Goal: Transaction & Acquisition: Download file/media

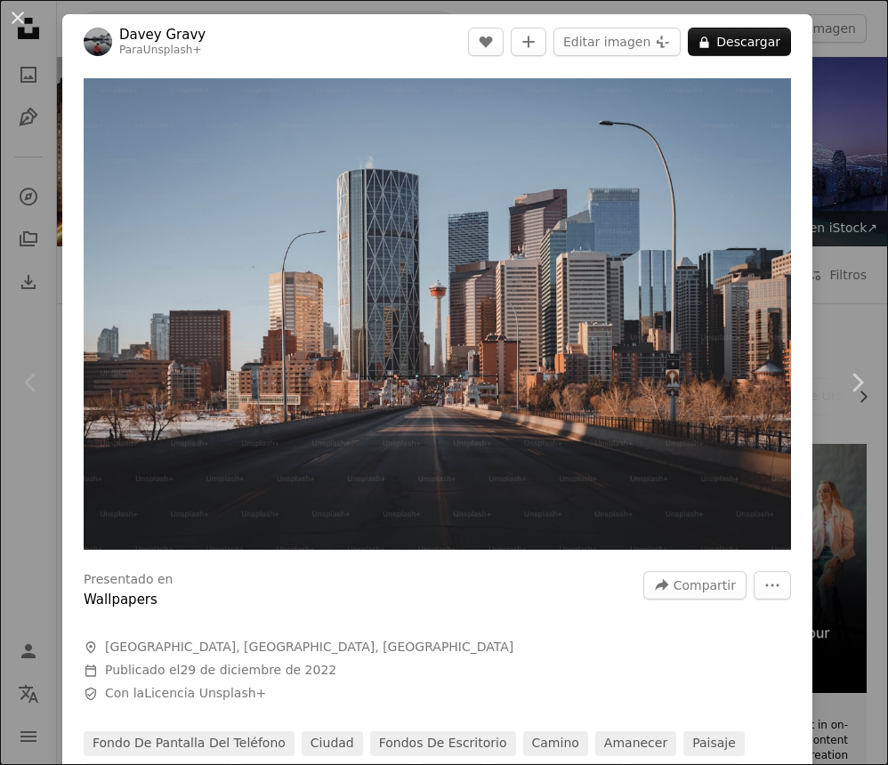
click at [812, 610] on div "Presentado en Wallpapers A forward-right arrow Compartir More Actions A map mar…" at bounding box center [437, 706] width 750 height 294
click at [791, 600] on button "More Actions" at bounding box center [772, 585] width 37 height 28
click at [100, 116] on dialog "An X shape Chevron left Chevron right Davey Gravy Para Unsplash+ A heart A plus…" at bounding box center [444, 382] width 888 height 765
click at [10, 18] on button "An X shape" at bounding box center [17, 17] width 21 height 21
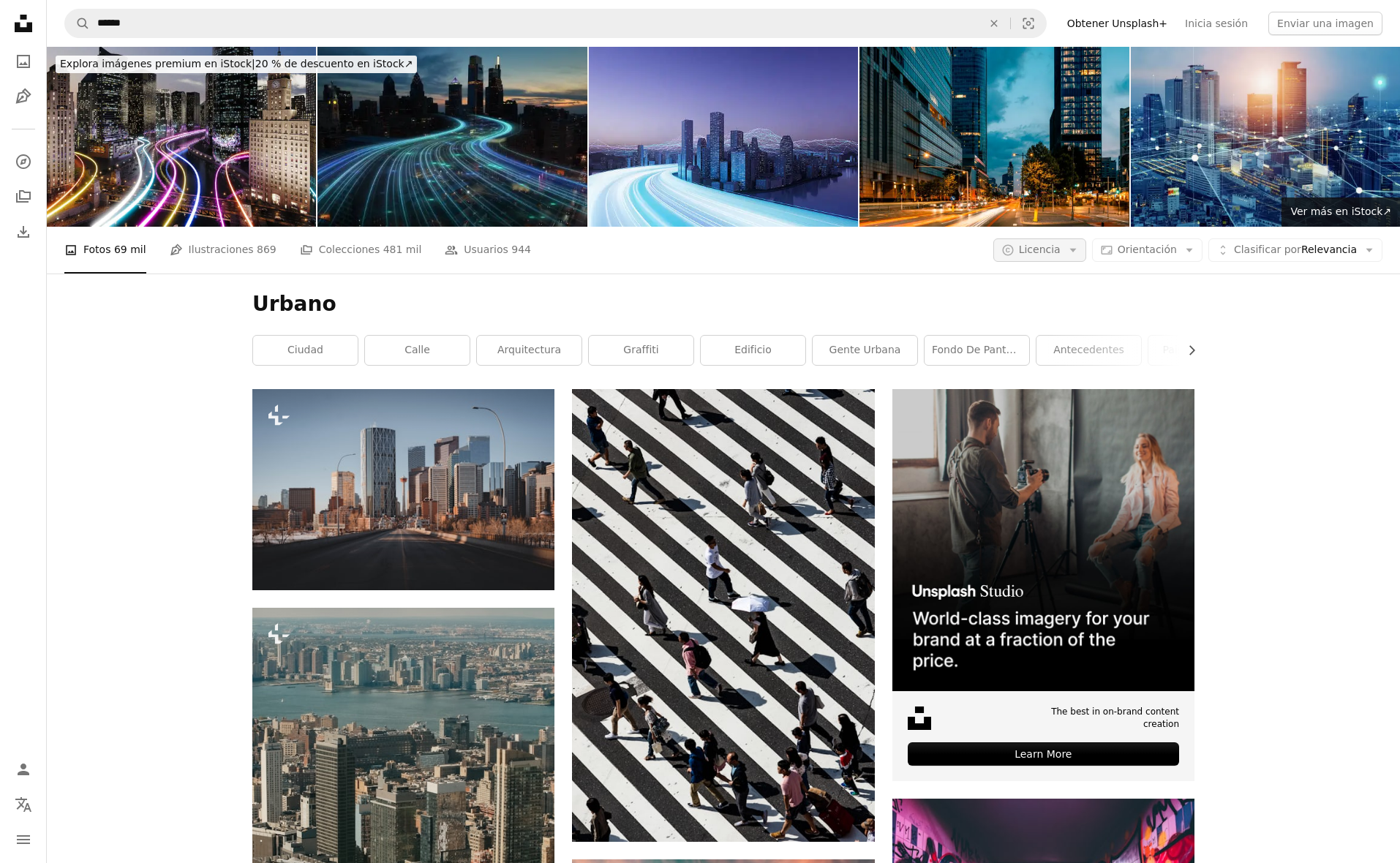
click at [729, 256] on span "Licencia" at bounding box center [1040, 249] width 42 height 12
click at [729, 367] on span "Gratuita" at bounding box center [1079, 367] width 90 height 15
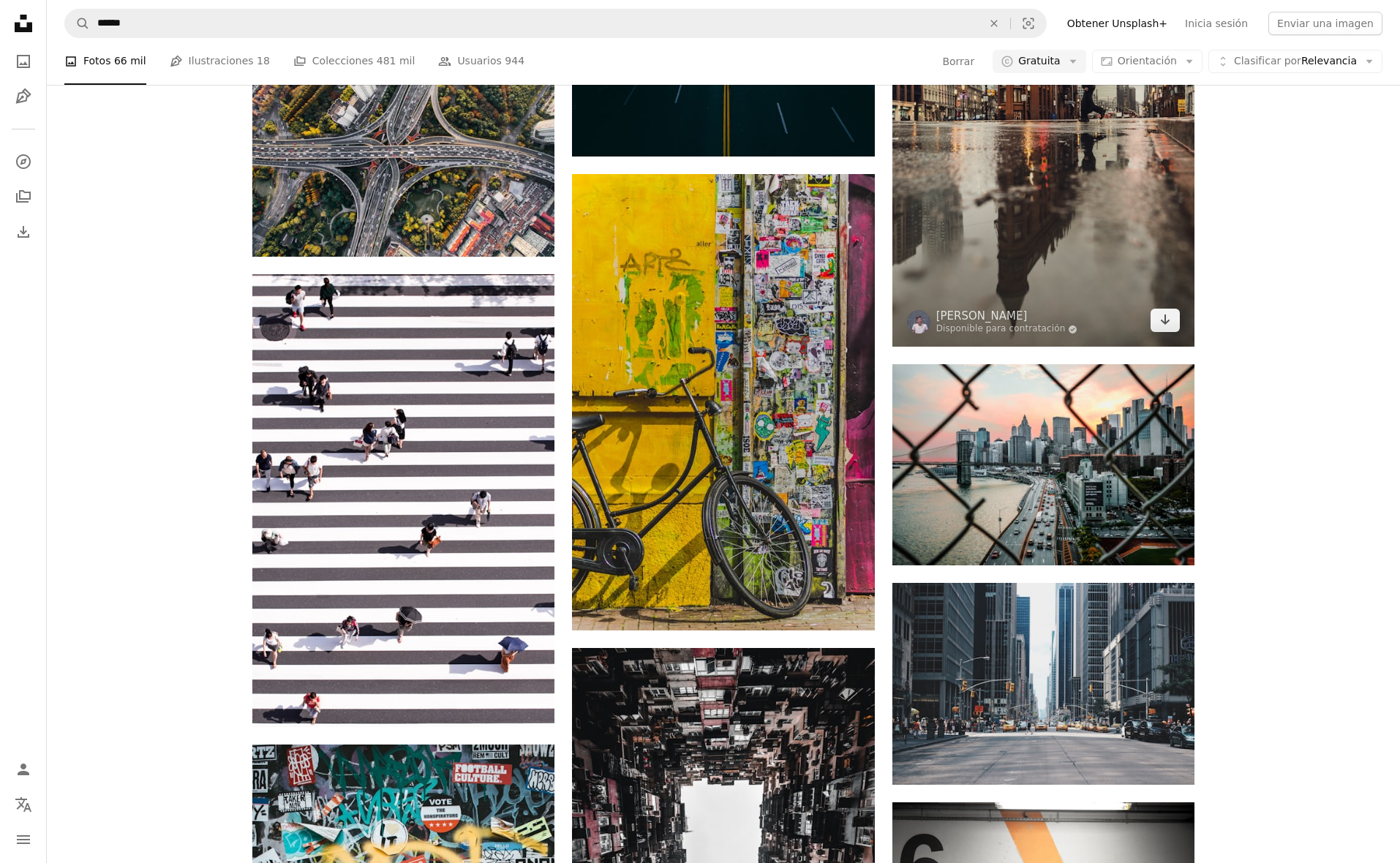
scroll to position [1302, 0]
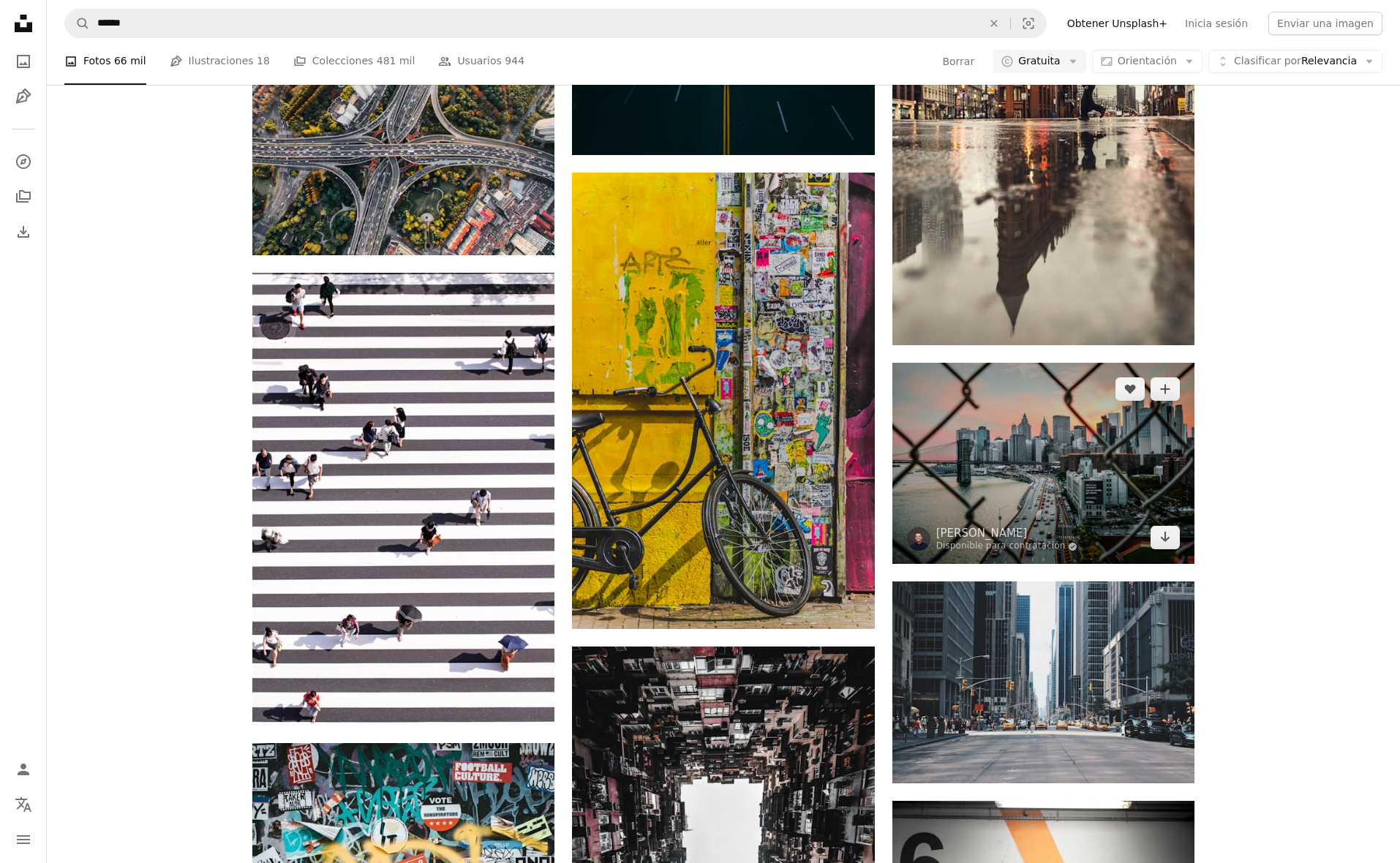
click at [729, 459] on img at bounding box center [1044, 463] width 303 height 201
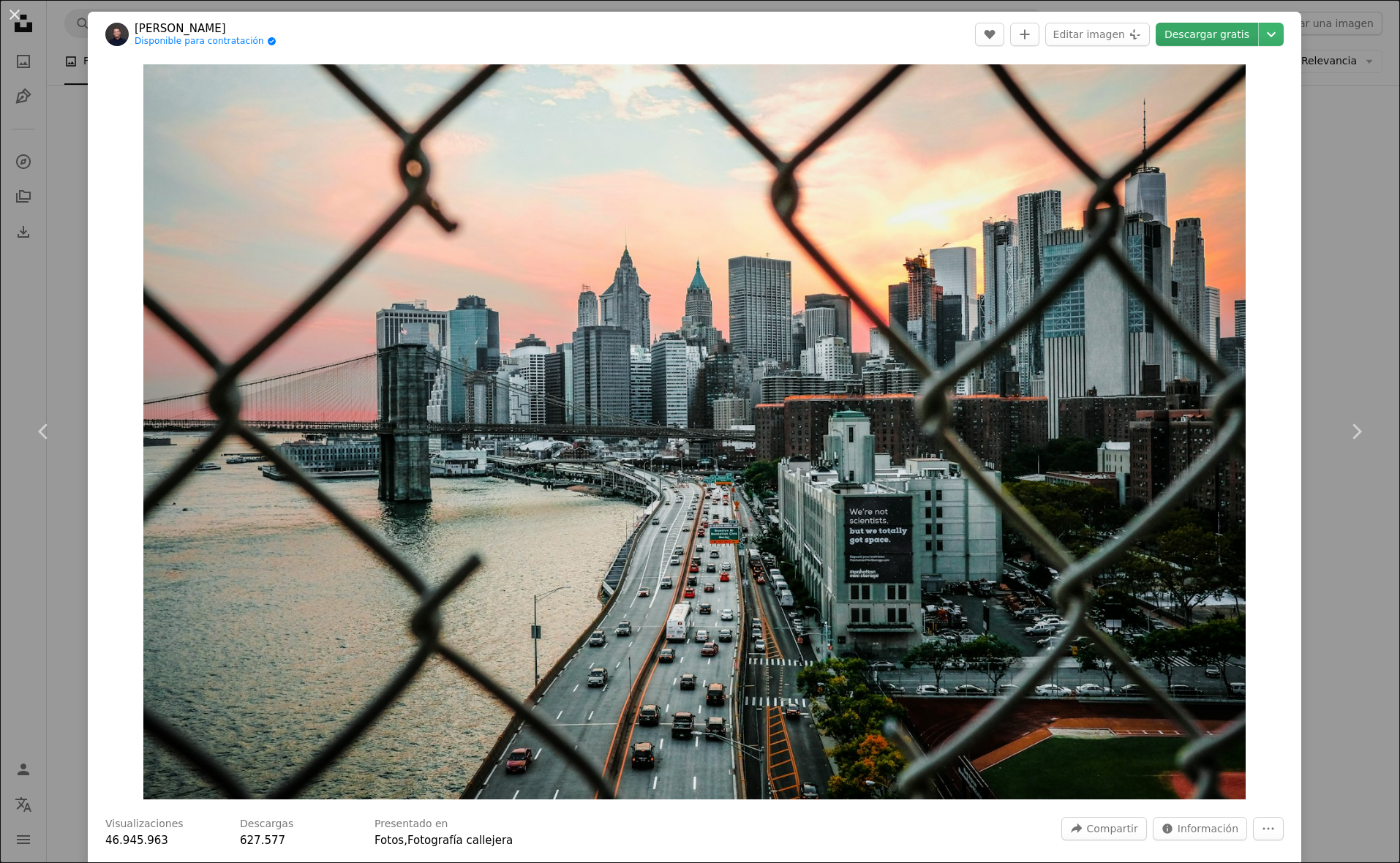
click at [729, 40] on link "Descargar gratis" at bounding box center [1207, 35] width 103 height 23
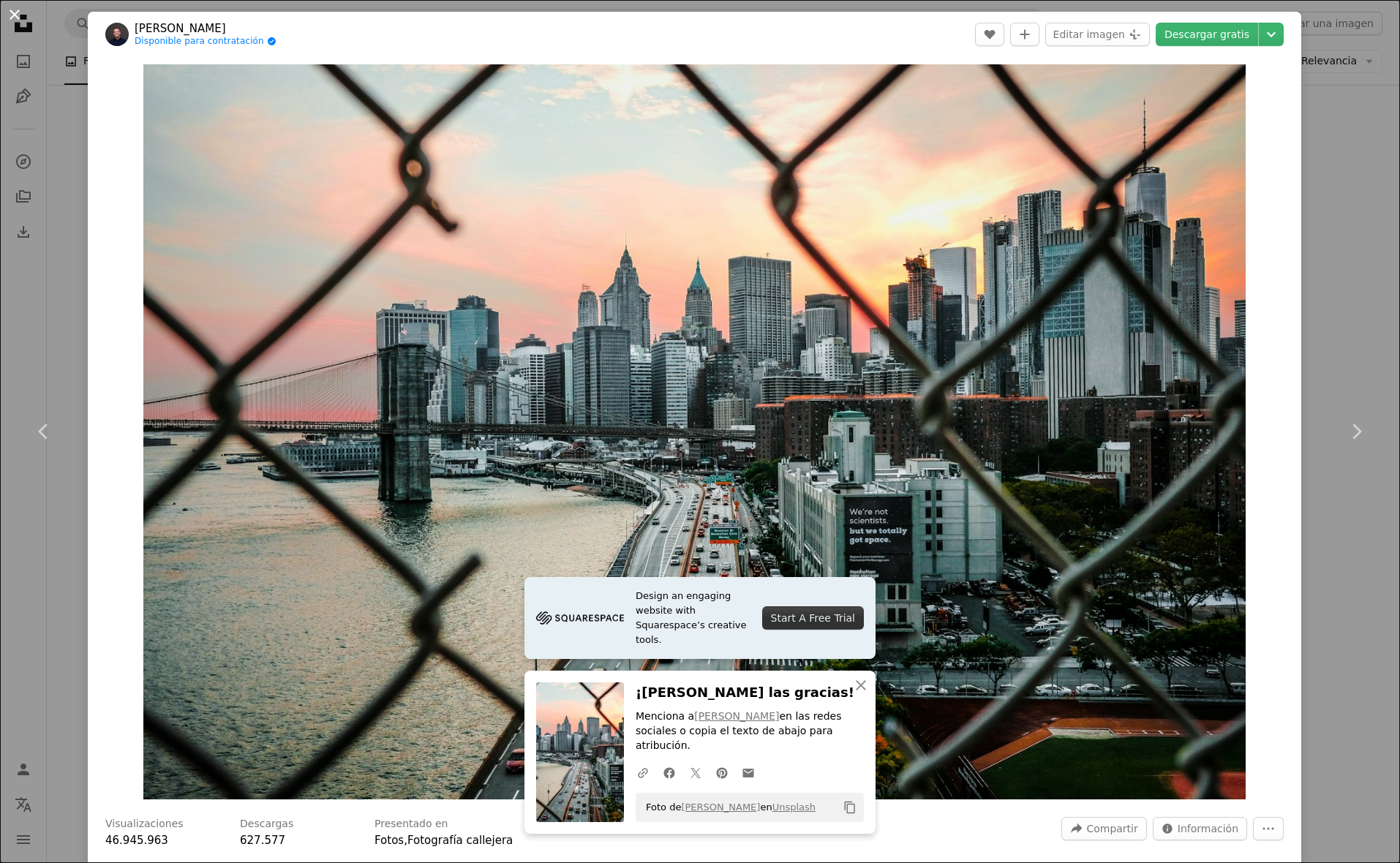
click at [14, 19] on button "An X shape" at bounding box center [14, 14] width 17 height 17
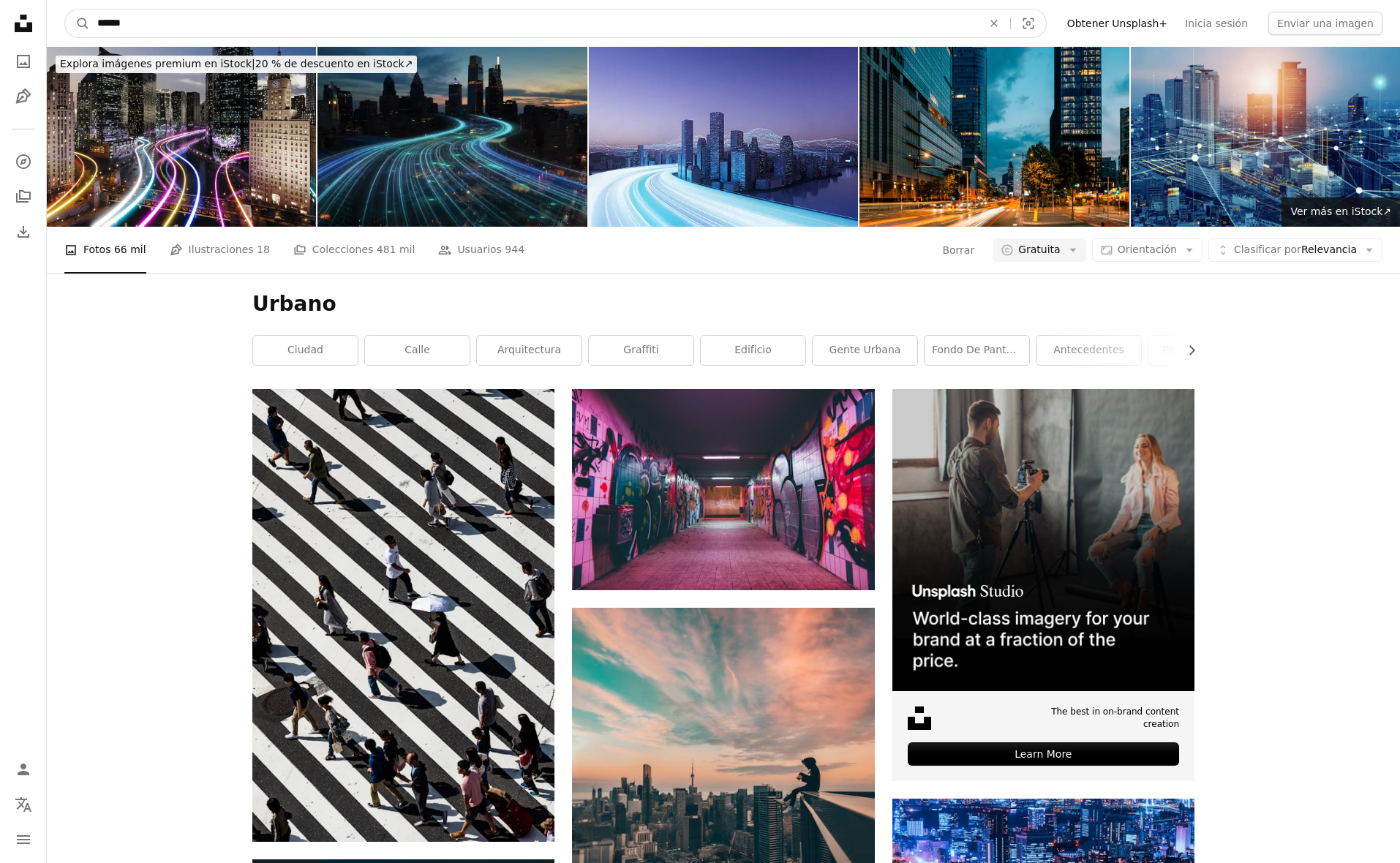
click at [224, 27] on input "******" at bounding box center [534, 24] width 888 height 28
type input "*"
type input "**********"
click at [77, 23] on button "A magnifying glass" at bounding box center [77, 24] width 25 height 28
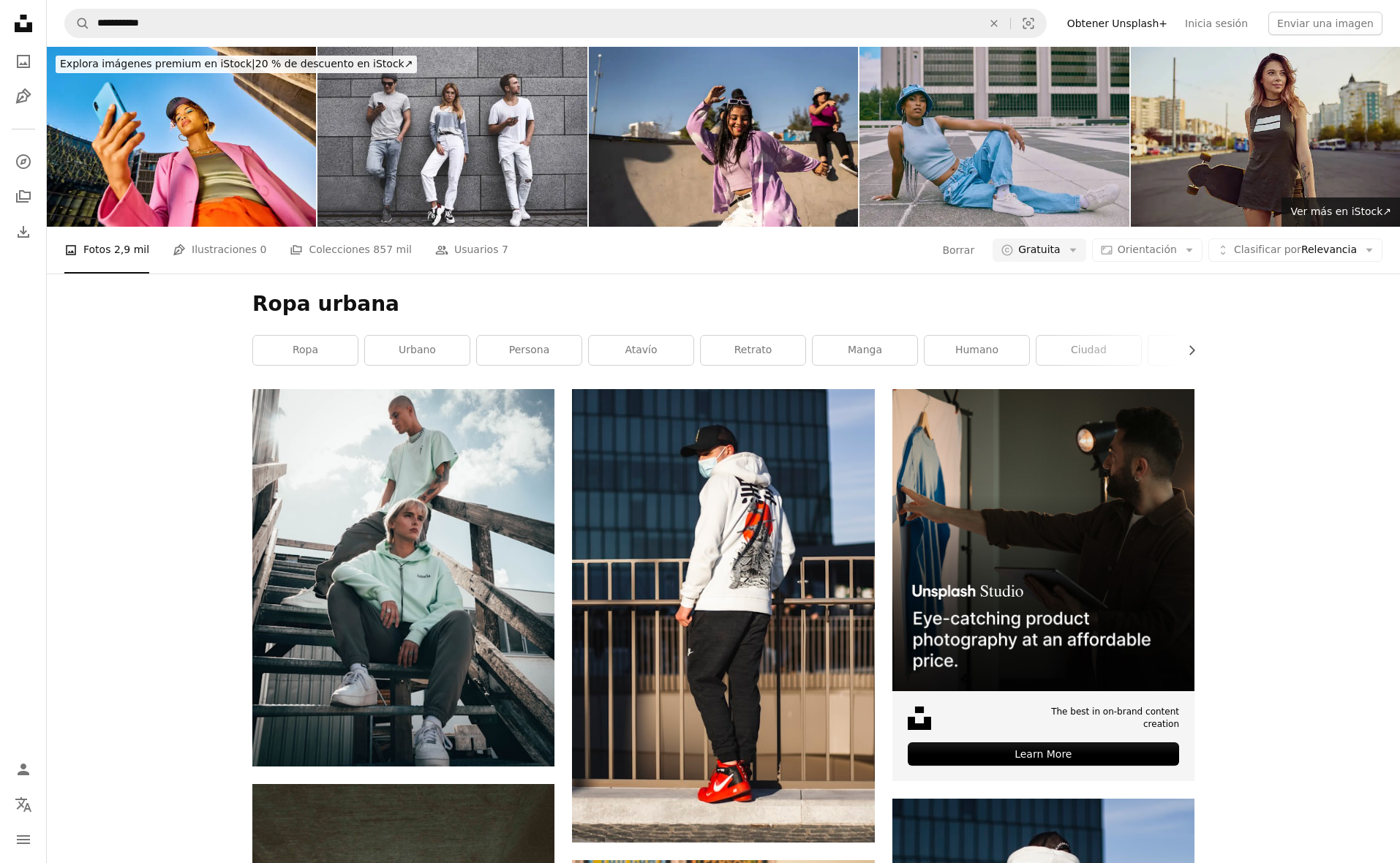
click at [298, 349] on link "ropa" at bounding box center [305, 351] width 104 height 30
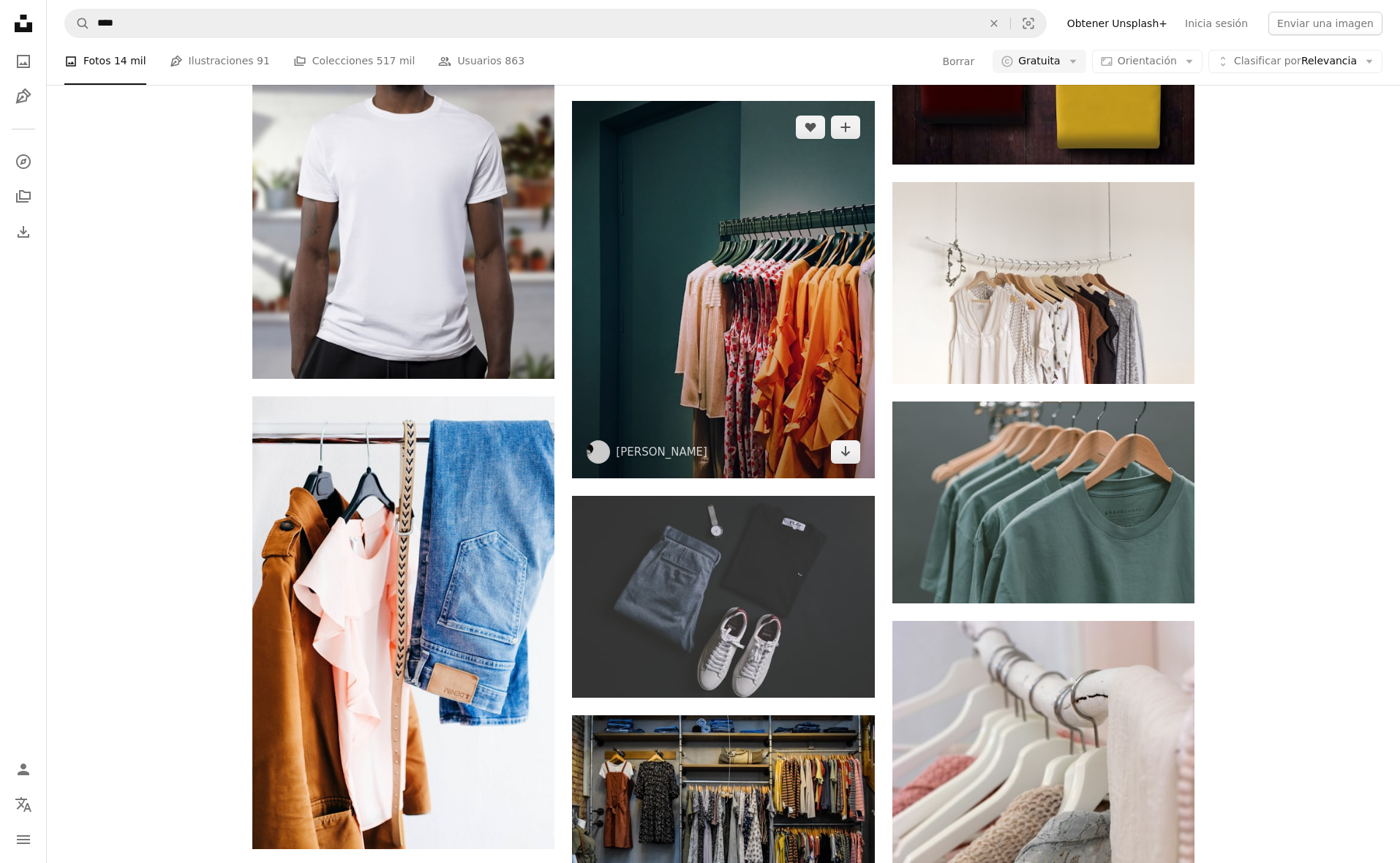
scroll to position [1177, 0]
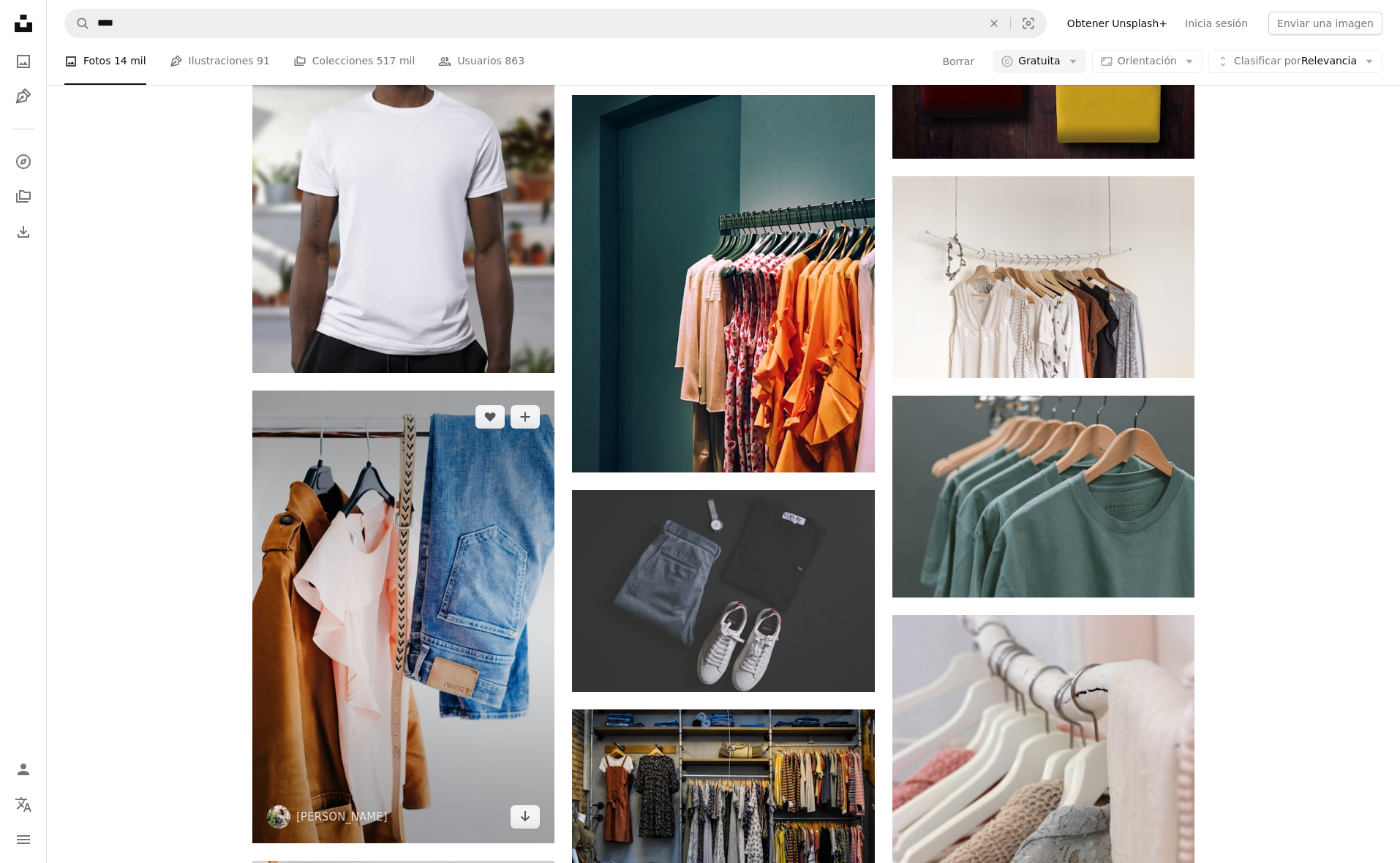
click at [357, 530] on img at bounding box center [404, 616] width 303 height 453
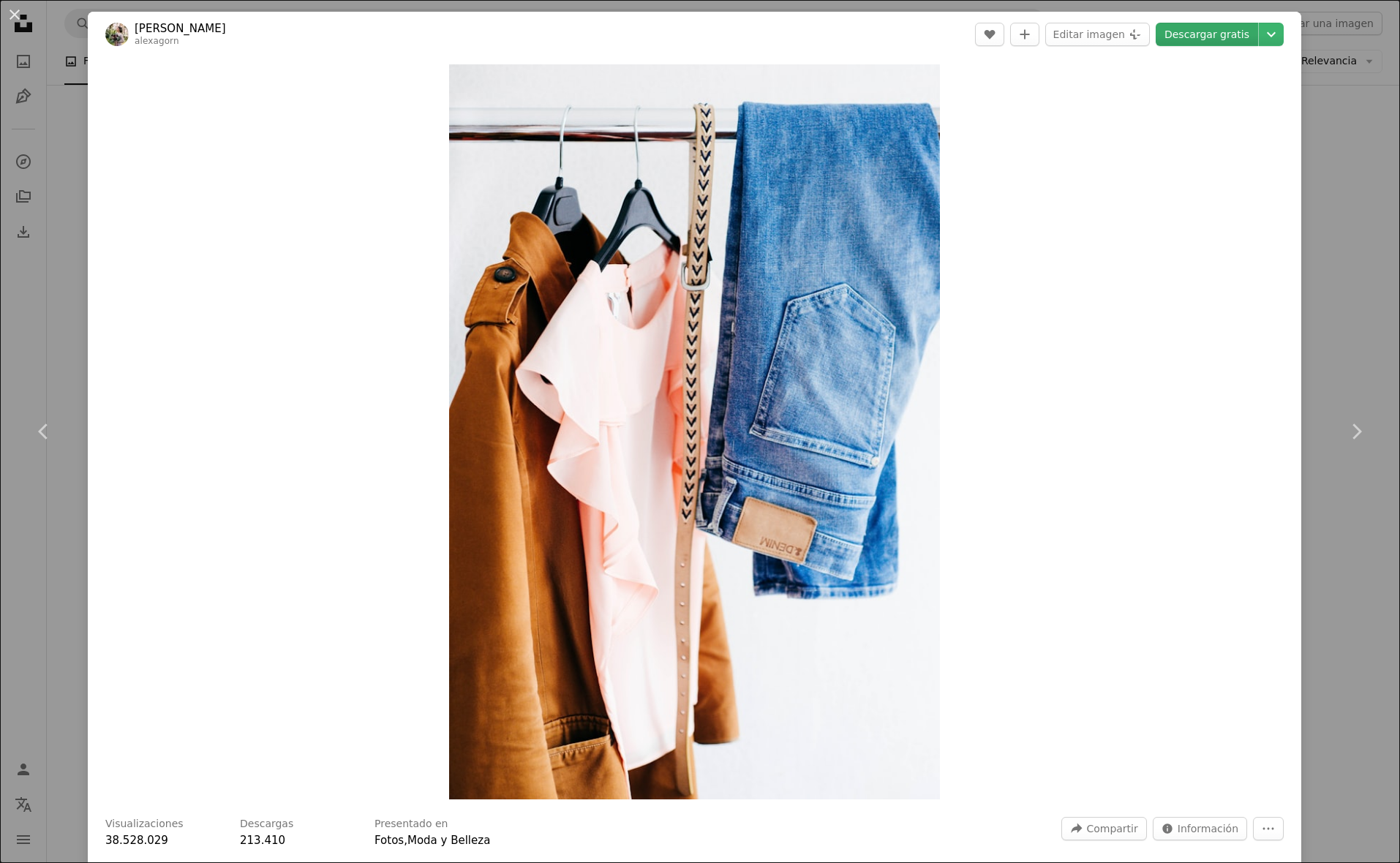
click at [729, 42] on link "Descargar gratis" at bounding box center [1207, 35] width 103 height 23
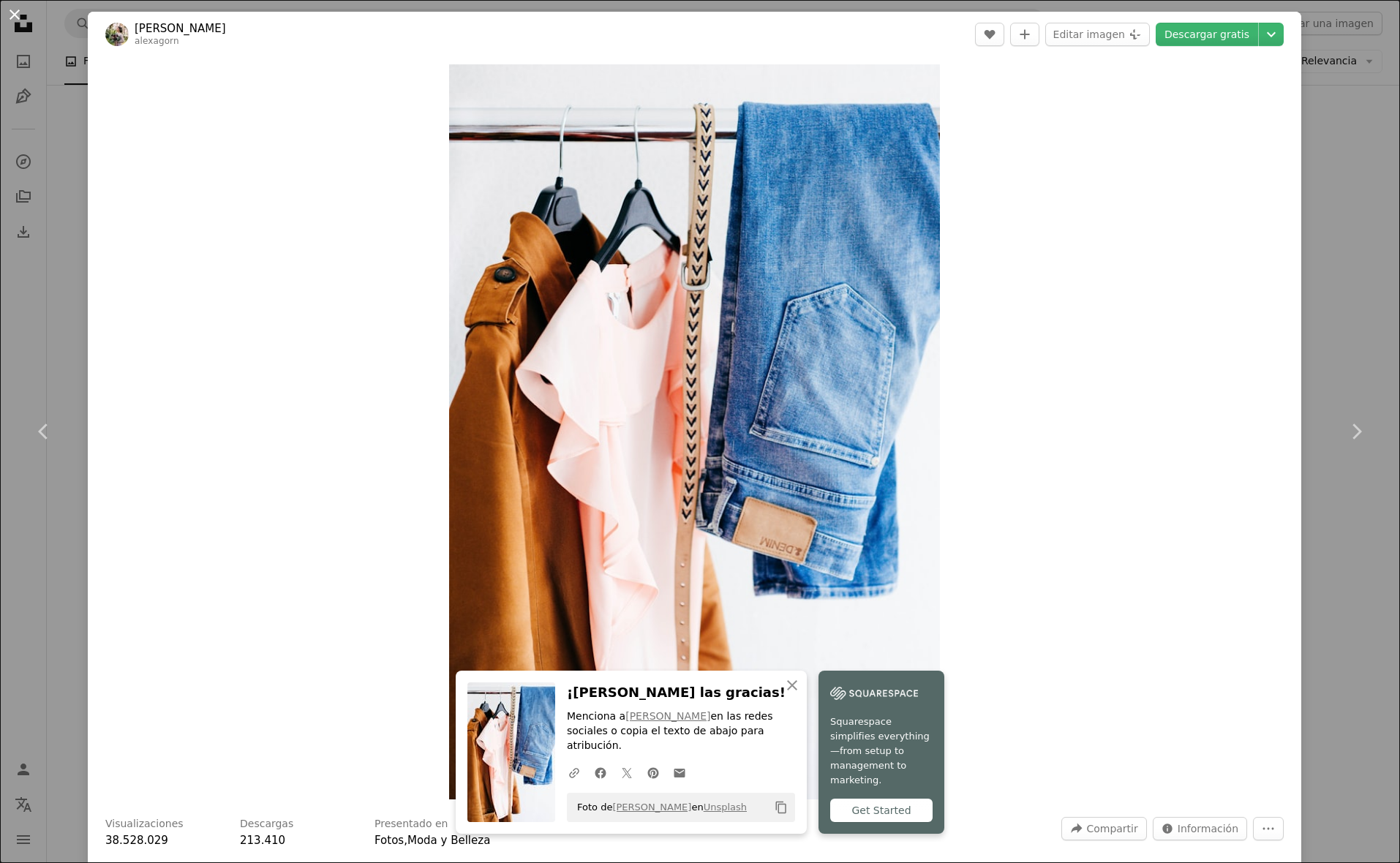
click at [21, 10] on button "An X shape" at bounding box center [14, 14] width 17 height 17
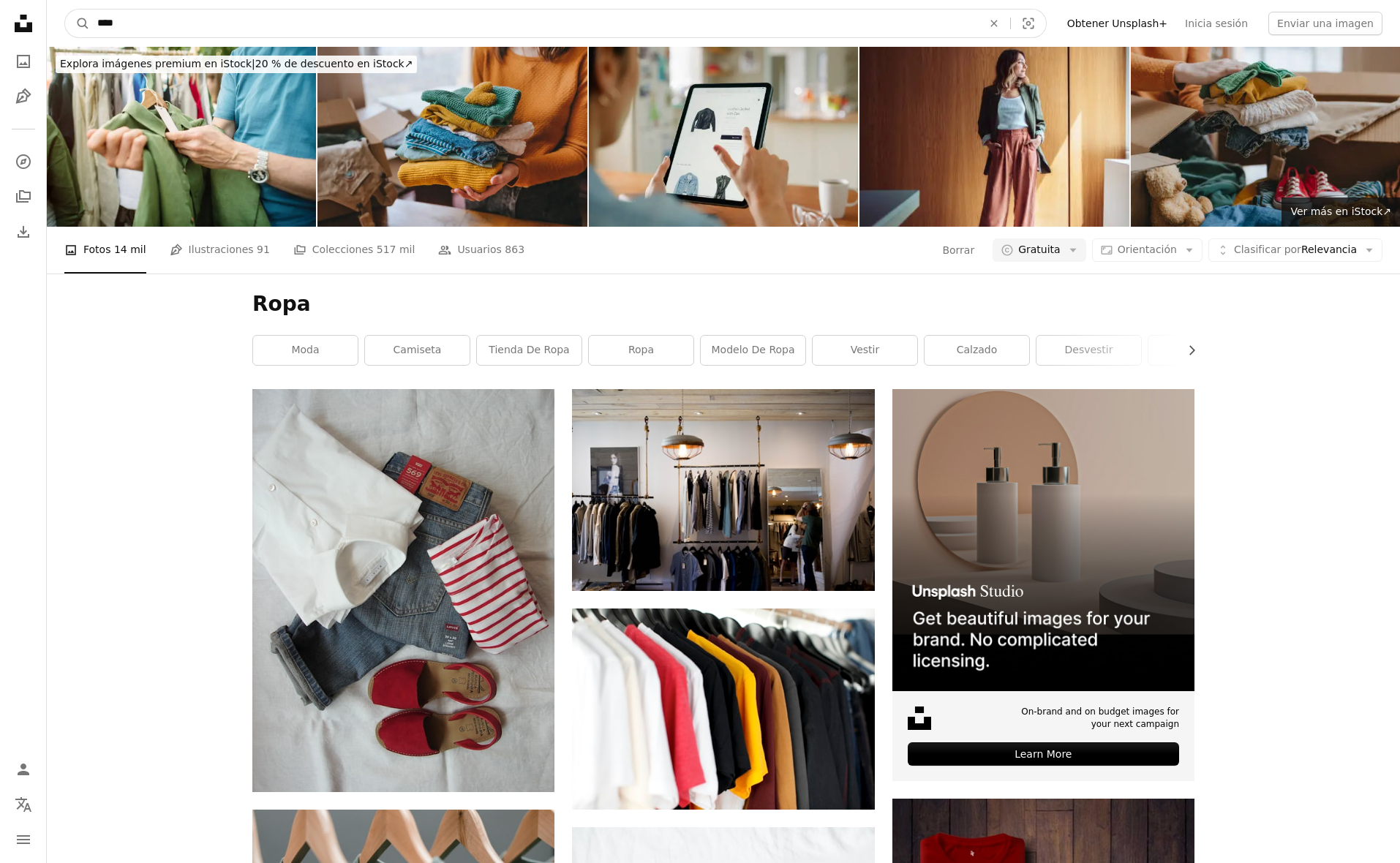
click at [143, 32] on input "****" at bounding box center [534, 24] width 888 height 28
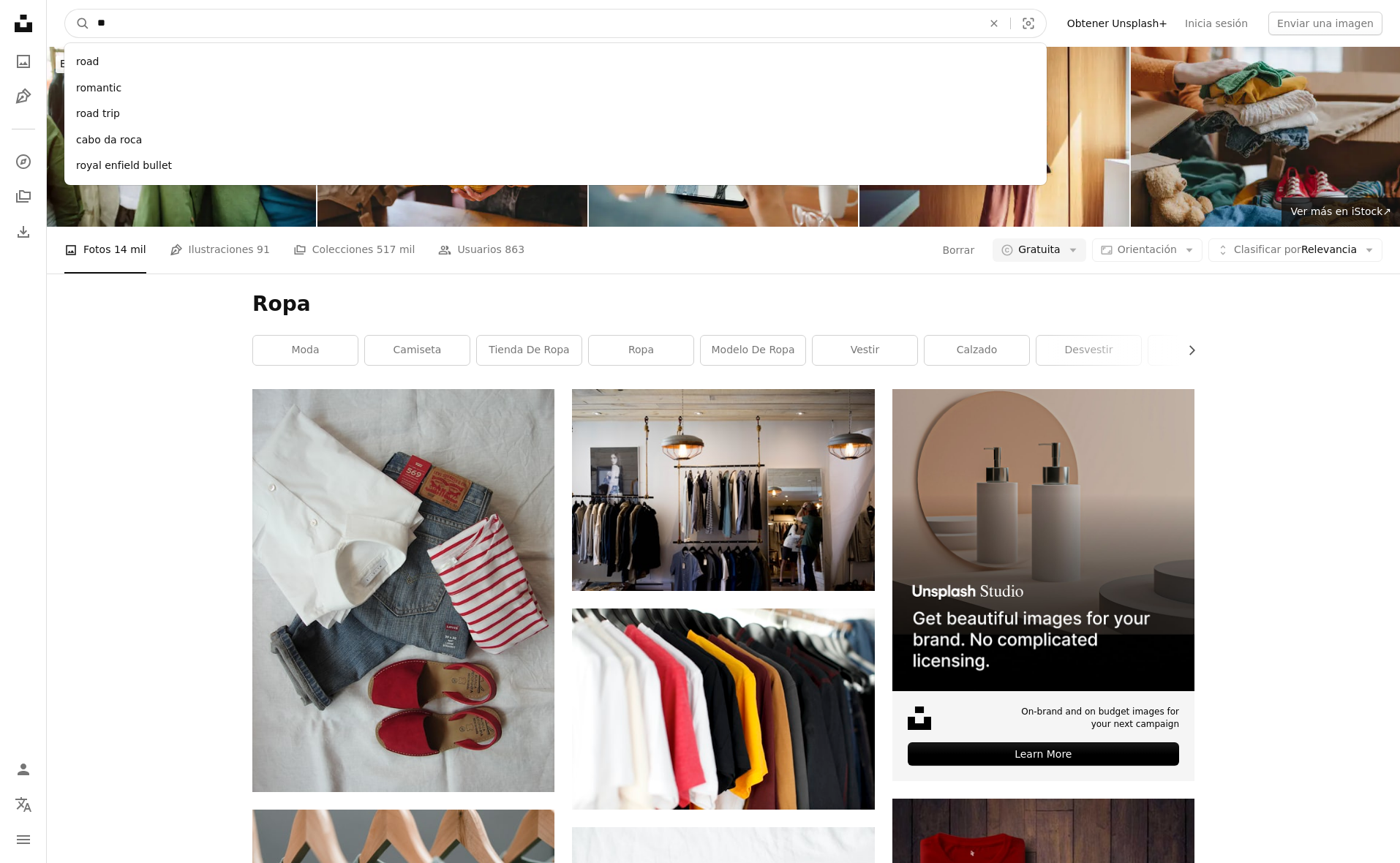
type input "*"
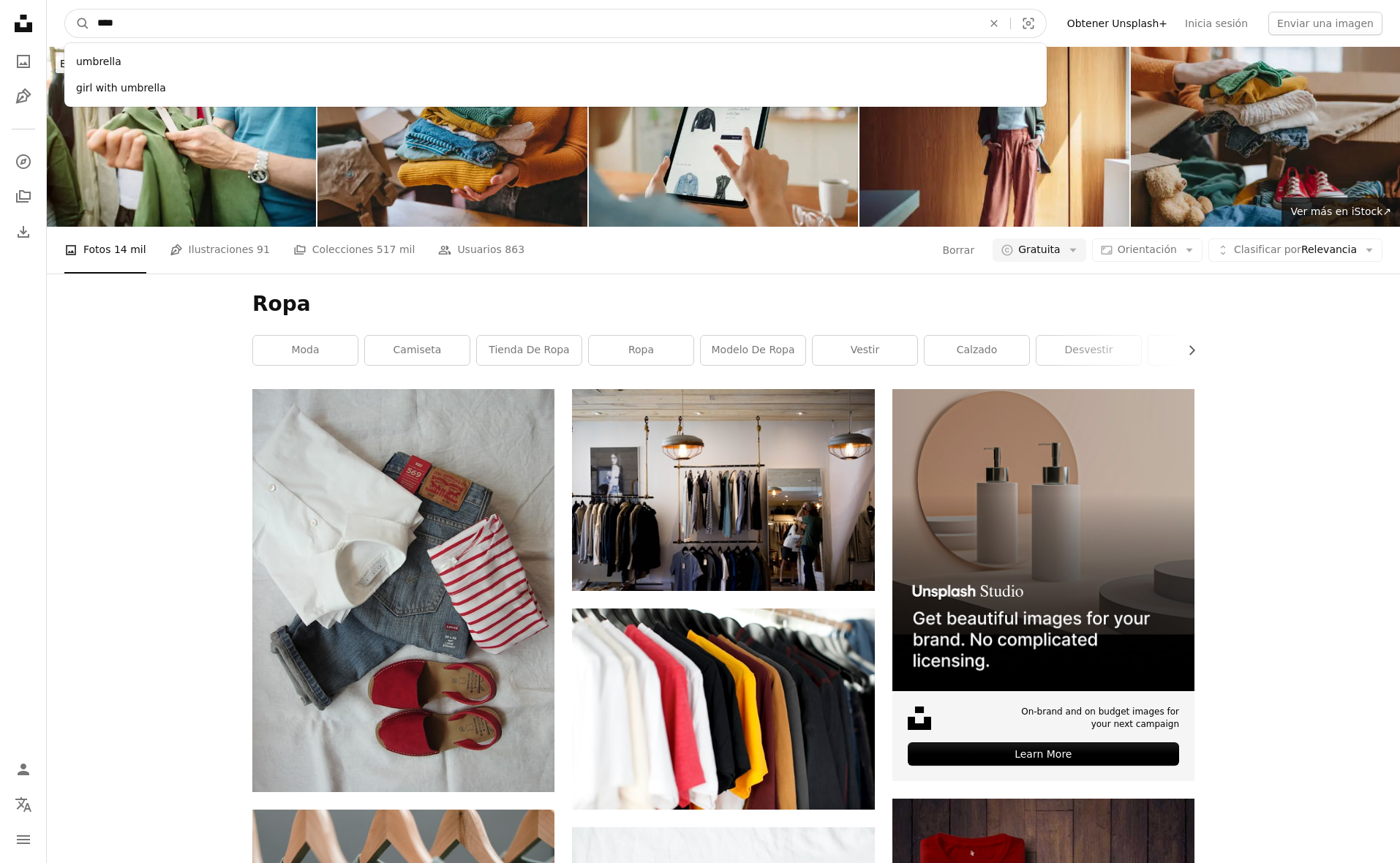
type input "*****"
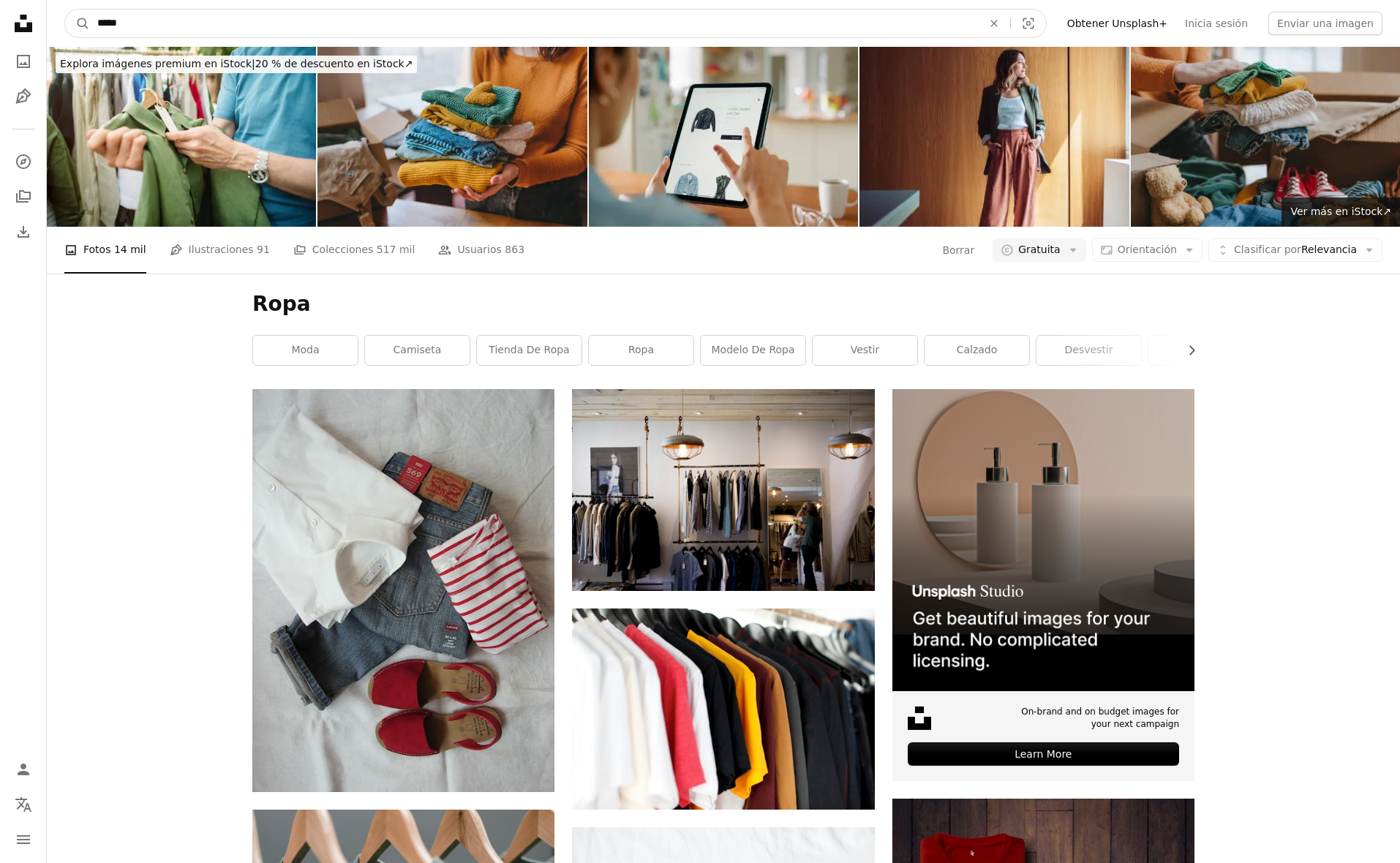
click at [77, 23] on button "A magnifying glass" at bounding box center [77, 24] width 25 height 28
